Goal: Information Seeking & Learning: Learn about a topic

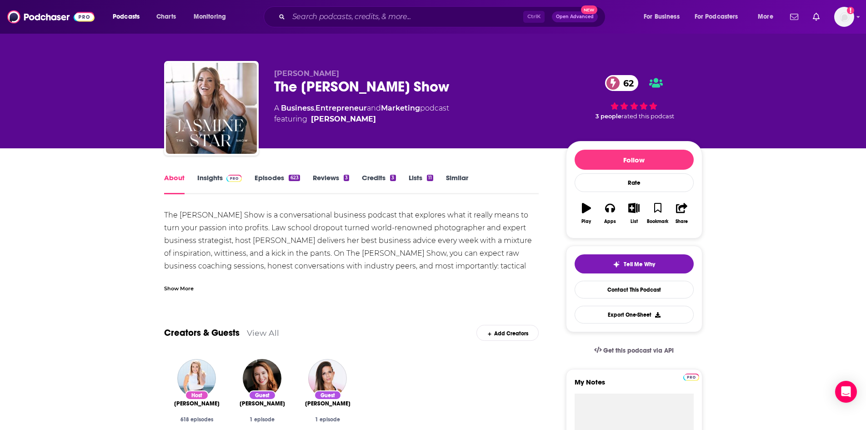
click at [224, 177] on span at bounding box center [233, 177] width 20 height 9
